Goal: Task Accomplishment & Management: Manage account settings

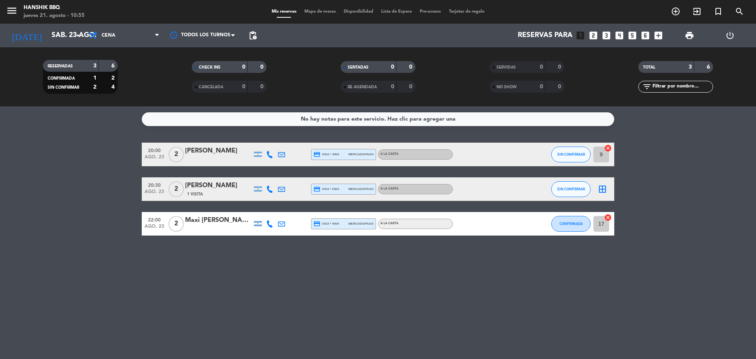
click at [100, 136] on div "No hay notas para este servicio. Haz clic para agregar una 20:00 [DATE] 2 [PERS…" at bounding box center [378, 232] width 756 height 253
click at [62, 38] on input "sáb. 23 ago." at bounding box center [93, 36] width 91 height 16
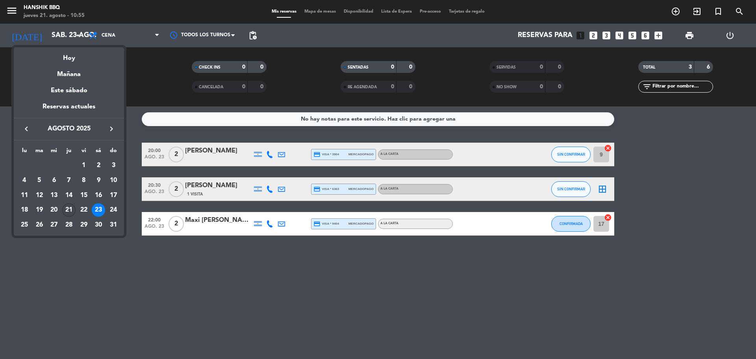
click at [68, 210] on div "21" at bounding box center [68, 209] width 13 height 13
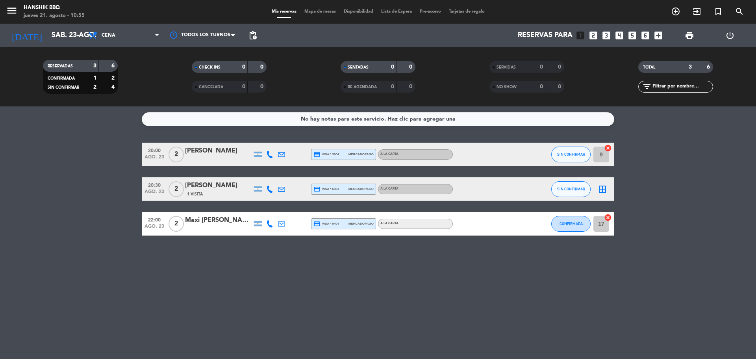
type input "jue. 21 ago."
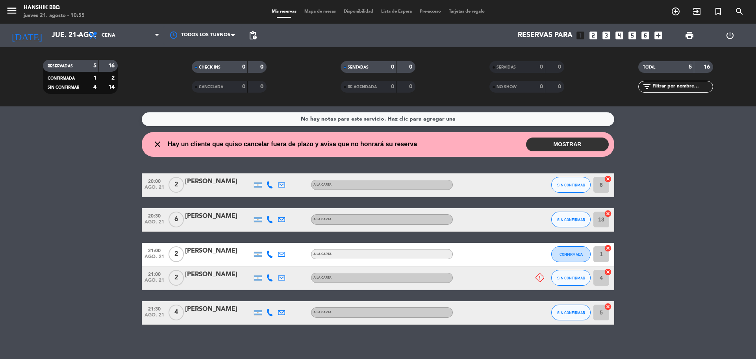
click at [93, 205] on bookings-row "20:00 [DATE] 2 [PERSON_NAME] A LA CARTA SIN CONFIRMAR 6 cancel 20:30 [DATE] 6 […" at bounding box center [378, 248] width 756 height 151
click at [112, 174] on bookings-row "20:00 [DATE] 2 [PERSON_NAME] A LA CARTA SIN CONFIRMAR 6 cancel 20:30 [DATE] 6 […" at bounding box center [378, 248] width 756 height 151
click at [550, 145] on button "MOSTRAR" at bounding box center [567, 145] width 83 height 14
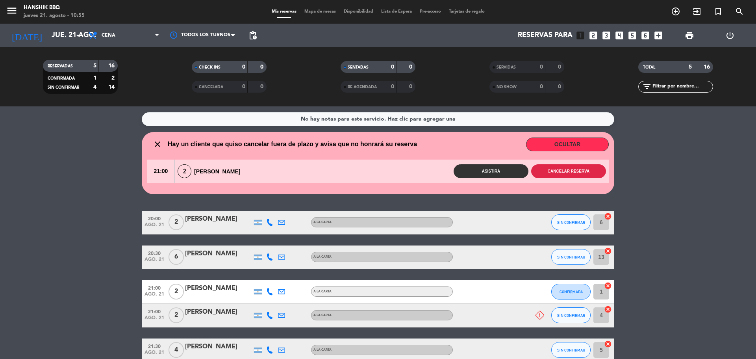
click at [545, 168] on button "Cancelar reserva" at bounding box center [569, 171] width 75 height 14
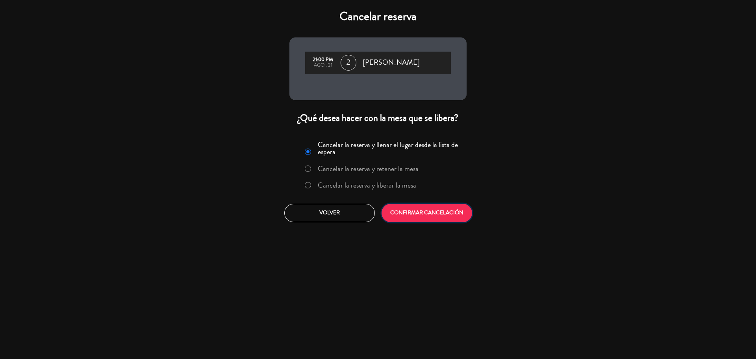
click at [414, 212] on button "CONFIRMAR CANCELACIÓN" at bounding box center [427, 213] width 91 height 19
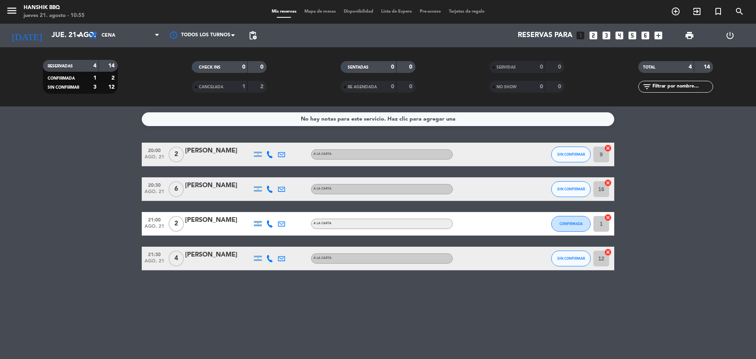
click at [77, 231] on bookings-row "20:00 [DATE] 2 [PERSON_NAME] A LA CARTA SIN CONFIRMAR 9 cancel 20:30 [DATE] 6 […" at bounding box center [378, 207] width 756 height 128
click at [80, 232] on bookings-row "20:00 [DATE] 2 [PERSON_NAME] A LA CARTA SIN CONFIRMAR 9 cancel 20:30 [DATE] 6 […" at bounding box center [378, 207] width 756 height 128
click at [387, 342] on div "No hay notas para este servicio. Haz clic para agregar una 20:00 [DATE] 2 [PERS…" at bounding box center [378, 232] width 756 height 253
click at [61, 247] on bookings-row "20:00 [DATE] 2 [PERSON_NAME] A LA CARTA SIN CONFIRMAR 9 cancel 20:30 [DATE] 6 […" at bounding box center [378, 207] width 756 height 128
